Goal: Task Accomplishment & Management: Use online tool/utility

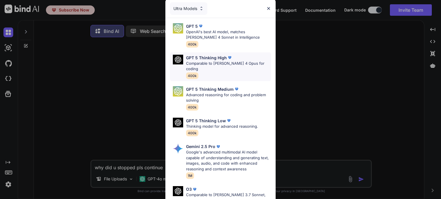
click at [210, 58] on p "GPT 5 Thinking High" at bounding box center [206, 58] width 41 height 6
type textarea "x"
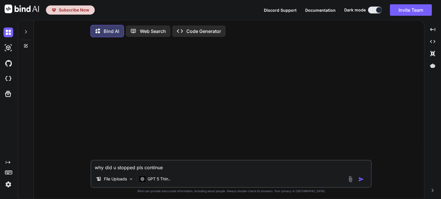
click at [172, 171] on textarea "why did u stopped pls continue" at bounding box center [230, 166] width 279 height 10
click at [8, 187] on img at bounding box center [8, 185] width 10 height 10
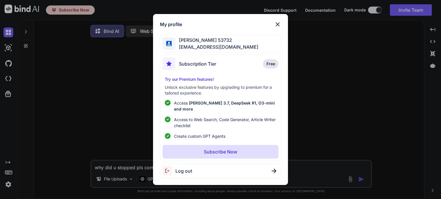
click at [218, 50] on span "pavan53732@gmail.com" at bounding box center [216, 47] width 83 height 7
click at [231, 49] on span "pavan53732@gmail.com" at bounding box center [216, 47] width 83 height 7
click at [224, 66] on div "Subscription Tier Free" at bounding box center [220, 64] width 116 height 15
click at [173, 81] on p "Try our Premium features!" at bounding box center [220, 80] width 111 height 6
click at [277, 27] on img at bounding box center [277, 24] width 7 height 7
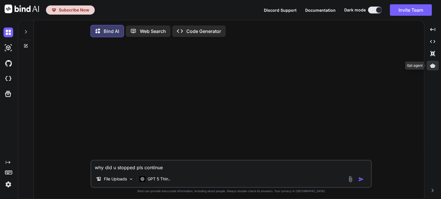
click at [431, 67] on icon at bounding box center [432, 65] width 5 height 4
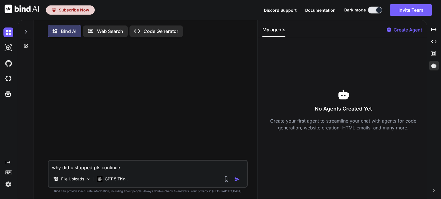
click at [318, 10] on span "Documentation" at bounding box center [320, 10] width 30 height 5
click at [9, 64] on img at bounding box center [8, 64] width 10 height 10
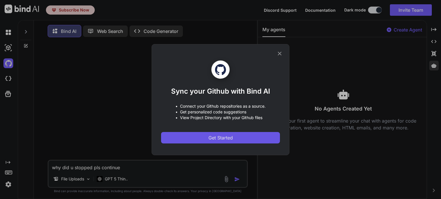
click at [213, 138] on span "Get Started" at bounding box center [220, 138] width 24 height 7
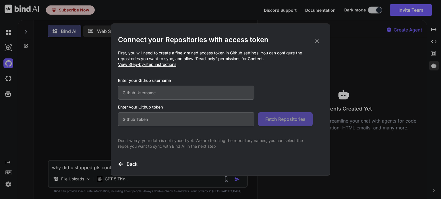
click at [316, 40] on icon at bounding box center [317, 41] width 4 height 4
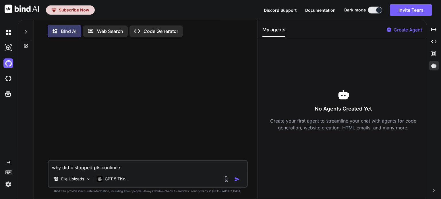
click at [331, 11] on span "Documentation" at bounding box center [320, 10] width 30 height 5
click at [9, 82] on img at bounding box center [8, 79] width 10 height 10
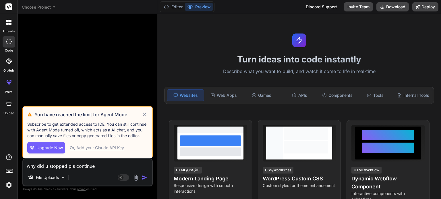
click at [56, 147] on span "Upgrade Now" at bounding box center [49, 148] width 26 height 6
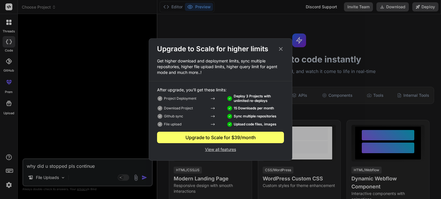
type textarea "x"
click at [221, 150] on p "View all features" at bounding box center [220, 149] width 127 height 7
